Goal: Information Seeking & Learning: Learn about a topic

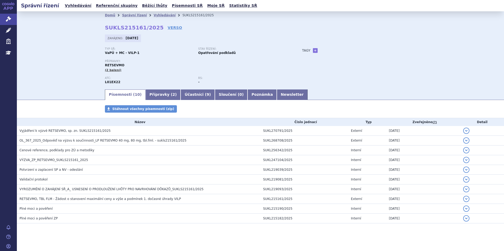
click at [3, 6] on link "APP" at bounding box center [8, 7] width 17 height 14
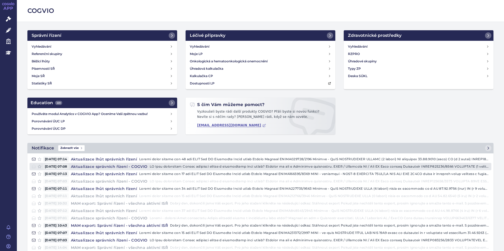
click at [102, 168] on h4 "Aktualizace správních řízení - COGVIO" at bounding box center [109, 166] width 81 height 5
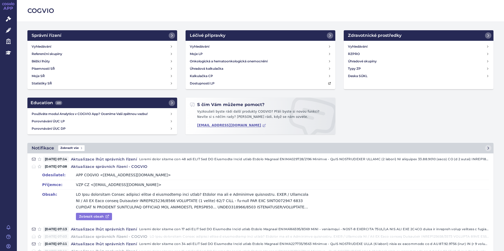
click at [91, 219] on link "Zobrazit obsah" at bounding box center [94, 216] width 36 height 7
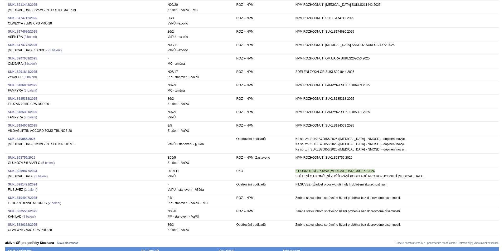
scroll to position [237, 0]
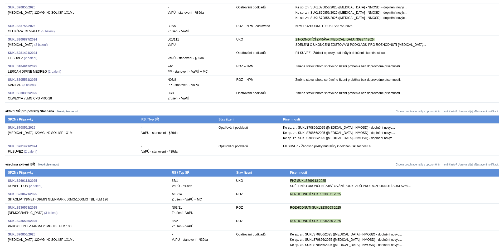
click at [29, 41] on strong "SUKLS309877/2024" at bounding box center [22, 40] width 29 height 4
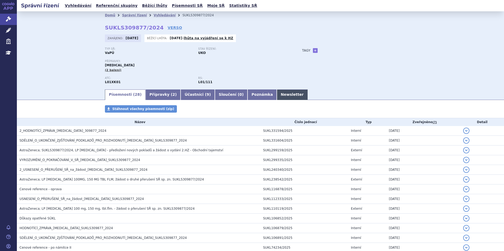
click at [277, 91] on link "Newsletter" at bounding box center [292, 95] width 31 height 11
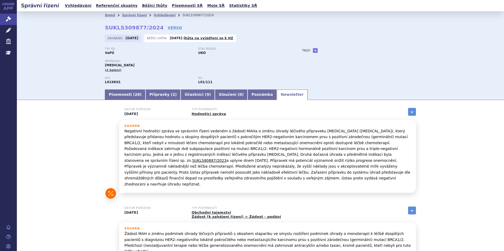
click at [58, 65] on div "Domů Správní řízení Vyhledávání SUKLS309877/2024 SUKLS309877/2024 VERSO Zahájen…" at bounding box center [260, 49] width 487 height 77
click at [155, 16] on link "Vyhledávání" at bounding box center [165, 15] width 22 height 4
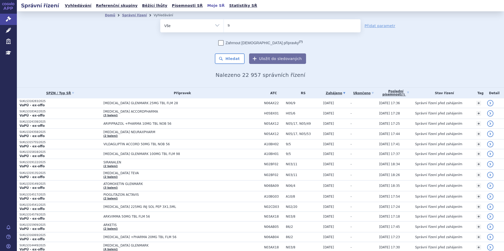
type input "tep"
type input "tepm"
type input "tepmetk"
type input "tepmetko"
select select "tepmetko"
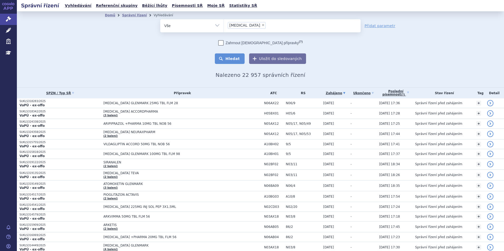
click at [219, 61] on button "Hledat" at bounding box center [230, 58] width 30 height 11
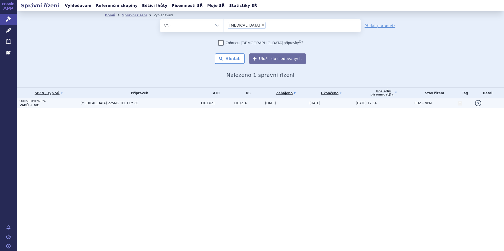
click at [176, 105] on td "[MEDICAL_DATA] 225MG TBL FLM 60" at bounding box center [138, 104] width 120 height 10
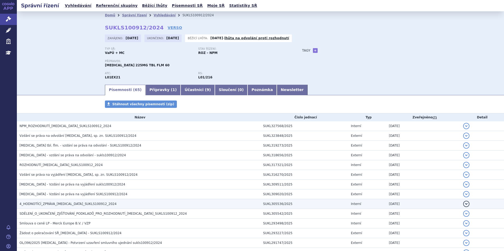
click at [89, 202] on span "4_HODNOTÍCÍ_ZPRÁVA_[MEDICAL_DATA]_SUKLS100912_2024" at bounding box center [67, 204] width 97 height 4
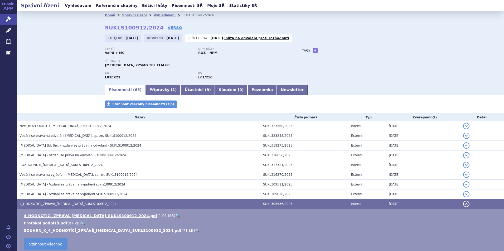
click at [175, 214] on link "🔍" at bounding box center [177, 216] width 4 height 4
click at [172, 88] on span "1" at bounding box center [173, 90] width 3 height 4
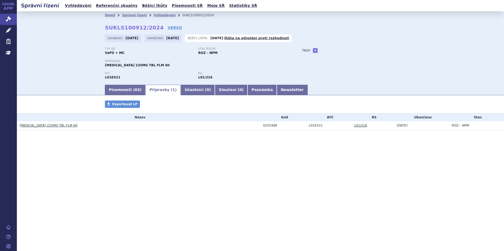
click at [46, 129] on td "TEPMETKO 225MG TBL FLM 60" at bounding box center [138, 125] width 243 height 9
click at [45, 126] on link "TEPMETKO 225MG TBL FLM 60" at bounding box center [48, 126] width 58 height 4
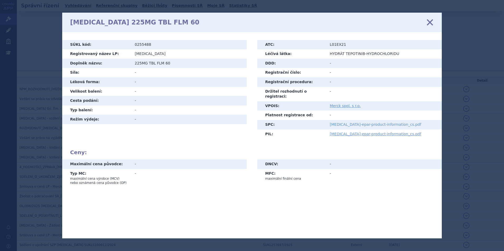
click at [353, 123] on link "tepmetko-epar-product-information_cs.pdf" at bounding box center [375, 125] width 91 height 4
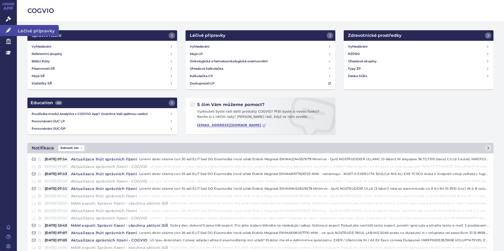
click at [11, 26] on link "Léčivé přípravky" at bounding box center [8, 30] width 17 height 11
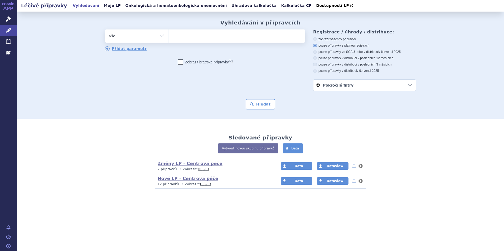
click at [243, 36] on ul at bounding box center [236, 35] width 137 height 11
click at [168, 36] on select at bounding box center [168, 35] width 0 height 13
type input "ky"
type input "ke"
type input "key"
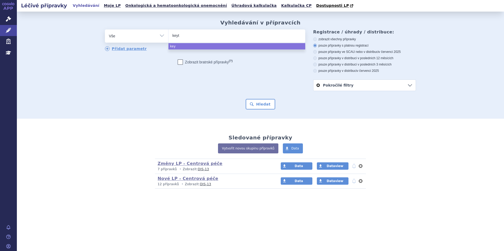
type input "keytr"
type input "keytru"
type input "keytruda"
select select "keytruda"
type input "opd"
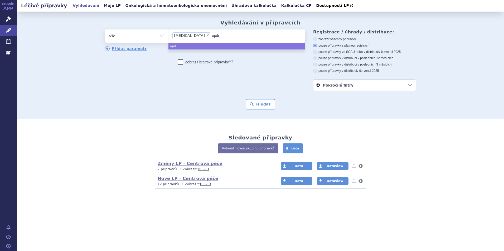
type input "opdiv"
type input "opdivo"
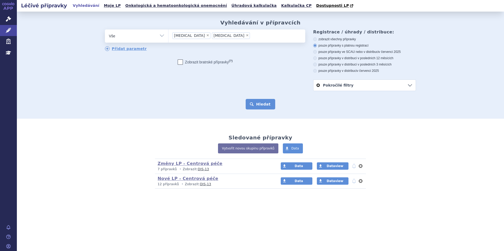
click at [257, 105] on button "Hledat" at bounding box center [261, 104] width 30 height 11
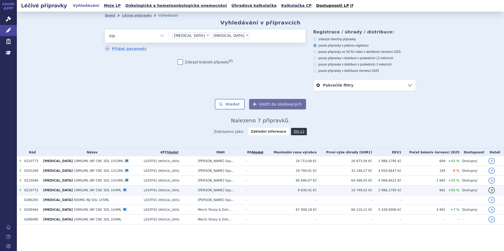
click at [127, 190] on td "OPDIVO 10MG/ML INF CNC SOL 1X4ML V" at bounding box center [91, 191] width 100 height 10
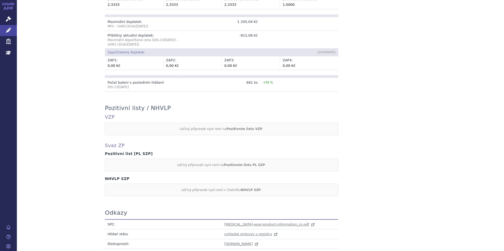
scroll to position [422, 0]
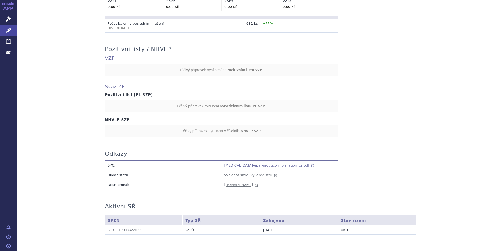
click at [273, 164] on span "[MEDICAL_DATA]-epar-product-information_cs.pdf" at bounding box center [266, 166] width 85 height 4
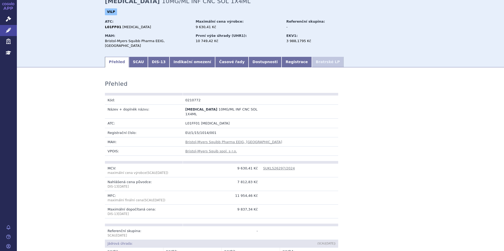
scroll to position [0, 0]
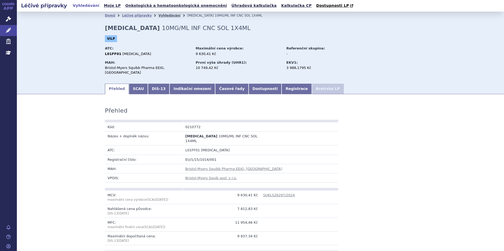
click at [158, 16] on link "Vyhledávání" at bounding box center [169, 16] width 22 height 4
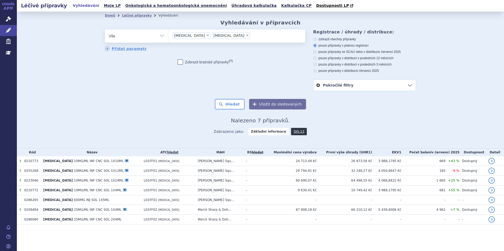
click at [206, 37] on span "×" at bounding box center [207, 35] width 3 height 3
click at [168, 37] on select "keytruda opdivo" at bounding box center [168, 35] width 0 height 13
select select "opdivo"
click at [191, 37] on ul "× opdivo" at bounding box center [236, 36] width 137 height 12
click at [168, 37] on select "keytruda opdivo" at bounding box center [168, 35] width 0 height 13
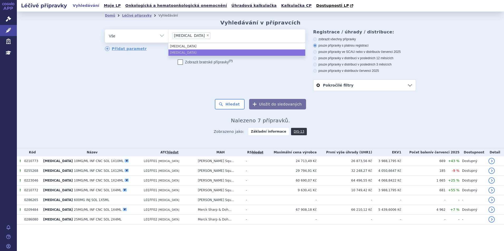
click at [206, 36] on span "×" at bounding box center [207, 35] width 3 height 3
click at [168, 36] on select "keytruda opdivo" at bounding box center [168, 35] width 0 height 13
select select
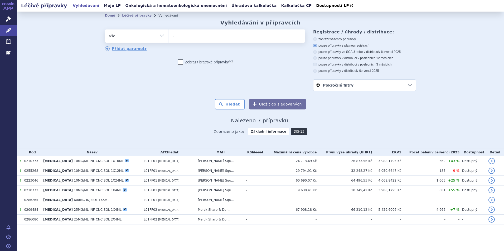
type input "ta"
type input "tag"
type input "tagr"
type input "tagri"
type input "tagris"
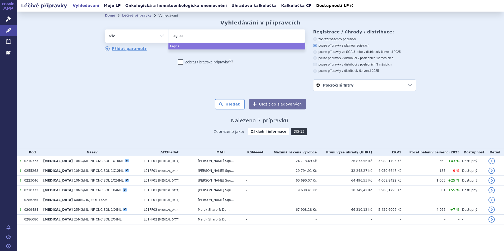
type input "tagrisso"
select select "tagrisso"
click at [225, 104] on button "Hledat" at bounding box center [230, 104] width 30 height 11
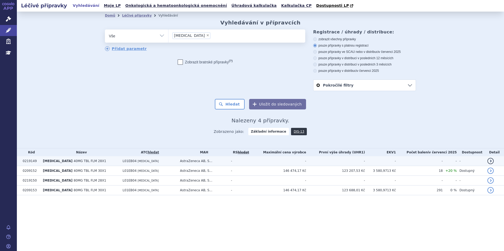
click at [149, 163] on td "L01EB04 [MEDICAL_DATA]" at bounding box center [148, 161] width 57 height 10
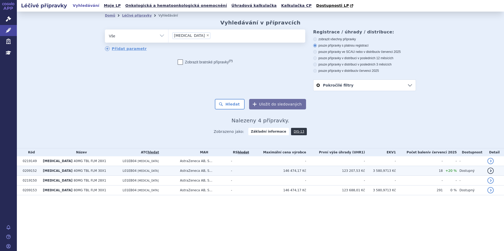
click at [200, 169] on td "AstraZeneca AB, S..." at bounding box center [202, 171] width 51 height 10
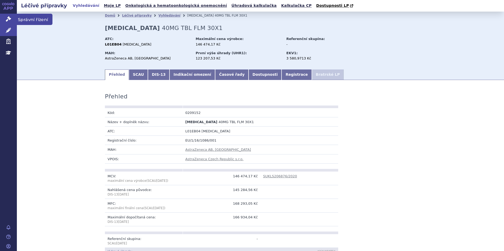
click at [19, 18] on span "Správní řízení" at bounding box center [35, 19] width 36 height 11
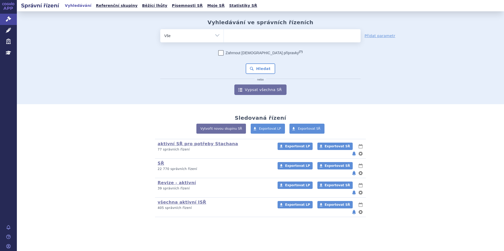
click at [252, 36] on ul at bounding box center [292, 34] width 137 height 11
click at [224, 36] on select at bounding box center [223, 35] width 0 height 13
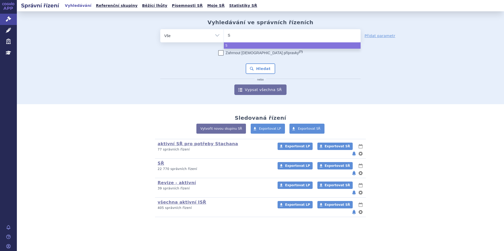
type input "SU"
type input "SUK"
type input "SUKL"
type input "SUKLS"
click at [302, 36] on ul "SUKLS" at bounding box center [292, 34] width 137 height 11
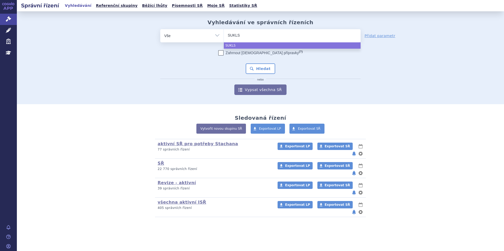
click at [224, 36] on select "SUKLS" at bounding box center [223, 35] width 0 height 13
select select "SUKLS"
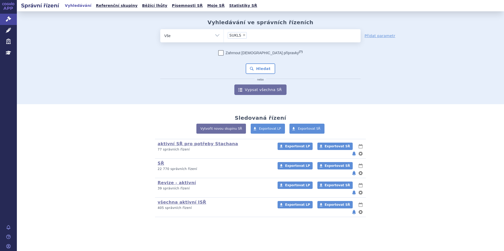
click at [242, 35] on span "×" at bounding box center [243, 34] width 3 height 3
click at [224, 35] on select "SUKLS" at bounding box center [223, 35] width 0 height 13
select select
type input "S"
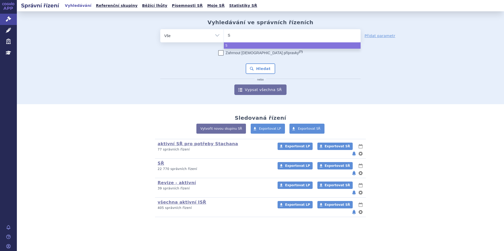
type input "SUKLS318214/2024"
select select "SUKLS318214/2024"
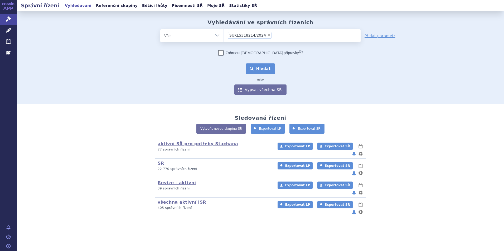
click at [257, 67] on button "Hledat" at bounding box center [261, 68] width 30 height 11
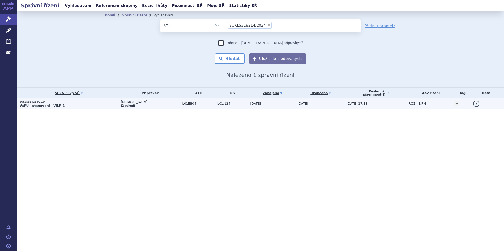
click at [217, 103] on span "L01/124" at bounding box center [232, 104] width 30 height 4
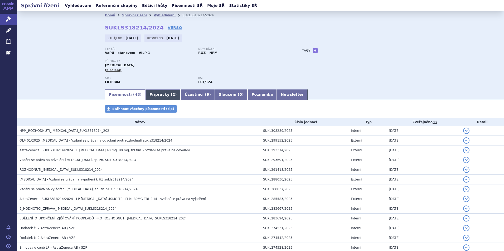
click at [153, 92] on link "Přípravky ( 2 )" at bounding box center [162, 95] width 35 height 11
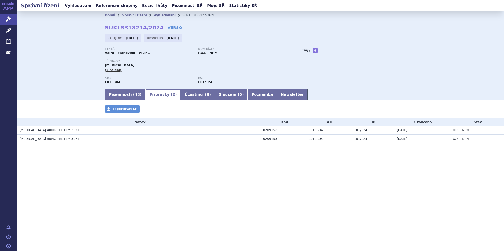
click at [267, 130] on div "0209152" at bounding box center [284, 131] width 43 height 4
drag, startPoint x: 280, startPoint y: 132, endPoint x: 263, endPoint y: 134, distance: 17.5
click at [263, 134] on td "0209152" at bounding box center [283, 130] width 46 height 9
copy div "0209152"
click at [289, 138] on div "0209153" at bounding box center [284, 139] width 43 height 4
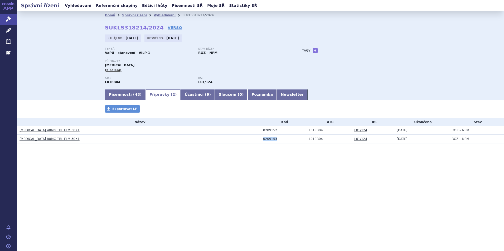
drag, startPoint x: 283, startPoint y: 140, endPoint x: 269, endPoint y: 139, distance: 14.3
click at [264, 142] on td "0209153" at bounding box center [283, 139] width 46 height 9
copy div "0209153"
click at [56, 129] on link "[MEDICAL_DATA] 40MG TBL FLM 30X1" at bounding box center [49, 131] width 60 height 4
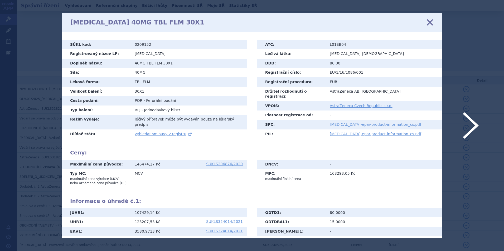
click at [355, 123] on link "[MEDICAL_DATA]-epar-product-information_cs.pdf" at bounding box center [375, 125] width 91 height 4
click at [439, 24] on div "TAGRISSO 40MG TBL FLM 30X1 zavřít" at bounding box center [251, 22] width 379 height 19
click at [433, 24] on icon at bounding box center [429, 22] width 11 height 11
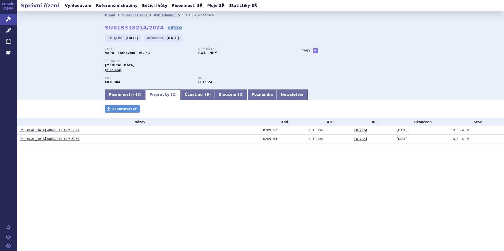
click at [154, 13] on li "Vyhledávání" at bounding box center [168, 15] width 29 height 8
click at [154, 15] on link "Vyhledávání" at bounding box center [165, 15] width 22 height 4
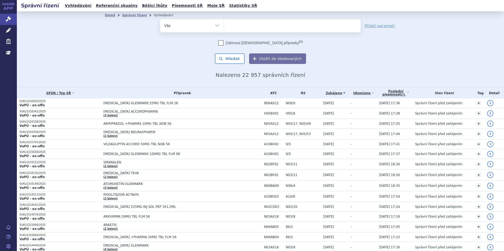
click at [231, 25] on ul at bounding box center [292, 24] width 137 height 11
click at [224, 25] on select at bounding box center [223, 25] width 0 height 13
type input "vy"
type input "vyx"
type input "vyxe"
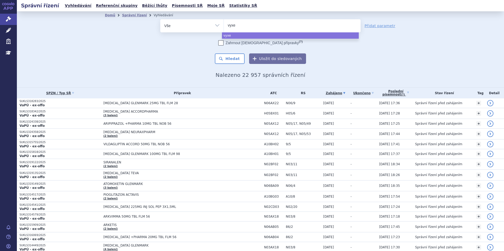
type input "vyxeo"
type input "vyxeos"
select select "vyxeos"
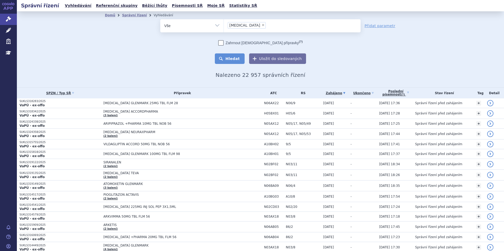
click at [231, 62] on button "Hledat" at bounding box center [230, 58] width 30 height 11
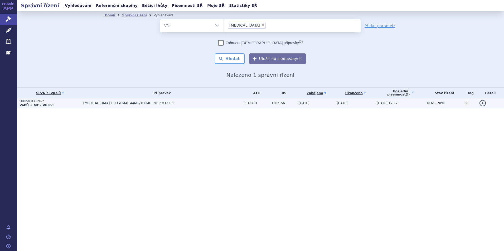
click at [78, 103] on p "VaPÚ + MC - VILP-1" at bounding box center [49, 105] width 61 height 4
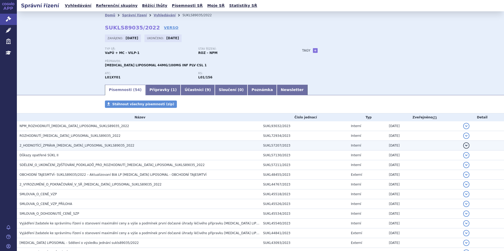
click at [61, 146] on span "2_HODNOTÍCÍ_ZPRÁVA_[MEDICAL_DATA]_LIPOSOMAL_SUKLS89035_2022" at bounding box center [76, 146] width 115 height 4
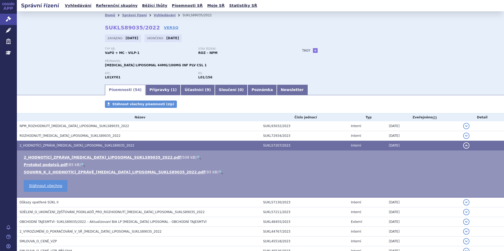
click at [197, 155] on link "🔍" at bounding box center [199, 157] width 4 height 4
click at [152, 87] on link "Přípravky ( 1 )" at bounding box center [162, 90] width 35 height 11
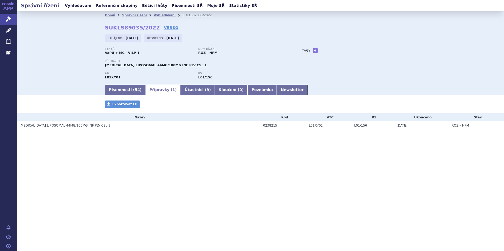
click at [64, 127] on link "[MEDICAL_DATA] LIPOSOMAL 44MG/100MG INF PLV CSL 1" at bounding box center [64, 126] width 91 height 4
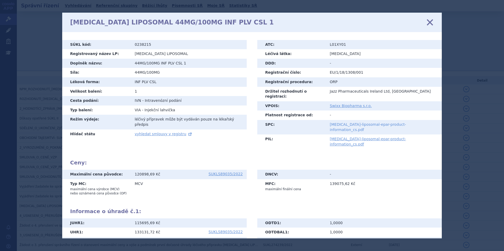
click at [334, 123] on link "[MEDICAL_DATA]-liposomal-epar-product-information_cs.pdf" at bounding box center [368, 127] width 76 height 9
click at [432, 22] on icon at bounding box center [429, 22] width 11 height 11
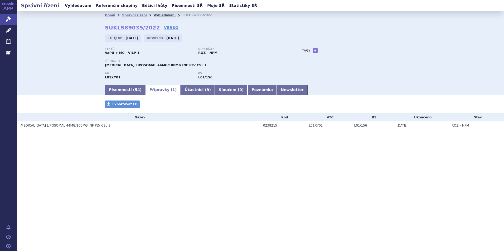
click at [154, 16] on link "Vyhledávání" at bounding box center [165, 15] width 22 height 4
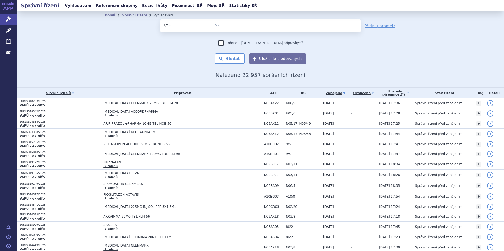
click at [241, 25] on ul at bounding box center [292, 24] width 137 height 11
click at [224, 25] on select at bounding box center [223, 25] width 0 height 13
type input "ry"
type input "rybr"
type input "rybrev"
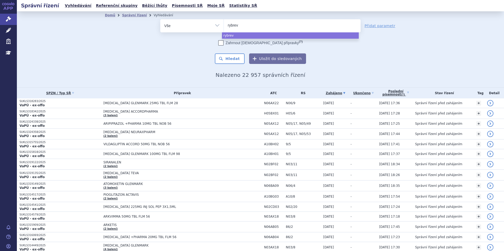
type input "rybreva"
type input "rybrevam"
type input "rybreva"
type input "rybrevan"
select select "rybrevan"
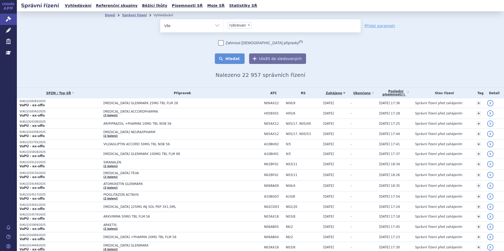
click at [226, 59] on button "Hledat" at bounding box center [230, 58] width 30 height 11
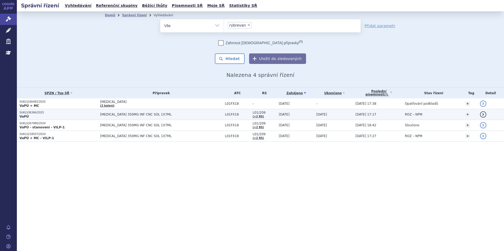
click at [75, 118] on p "VaPÚ" at bounding box center [58, 117] width 78 height 4
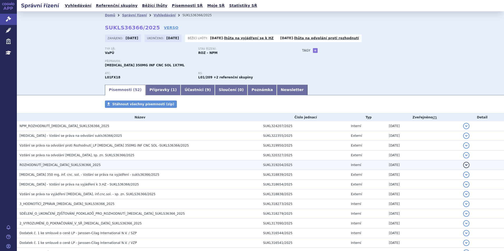
click at [74, 164] on span "ROZHODNUTÍ_[MEDICAL_DATA]_SUKLS36366_2025" at bounding box center [59, 165] width 81 height 4
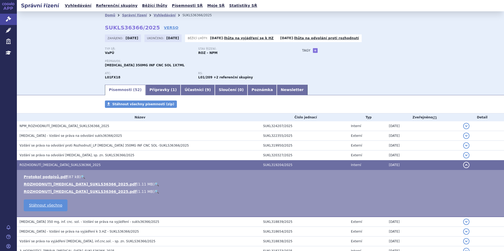
click at [154, 183] on link "🔍" at bounding box center [156, 184] width 4 height 4
